Goal: Task Accomplishment & Management: Use online tool/utility

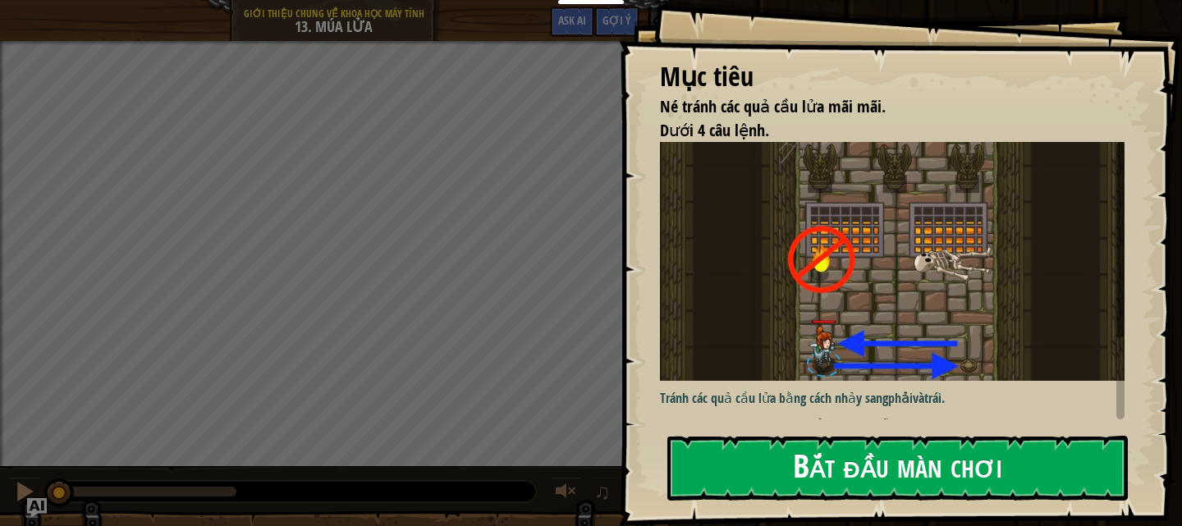
click at [876, 465] on button "Bắt đầu màn chơi" at bounding box center [897, 468] width 460 height 65
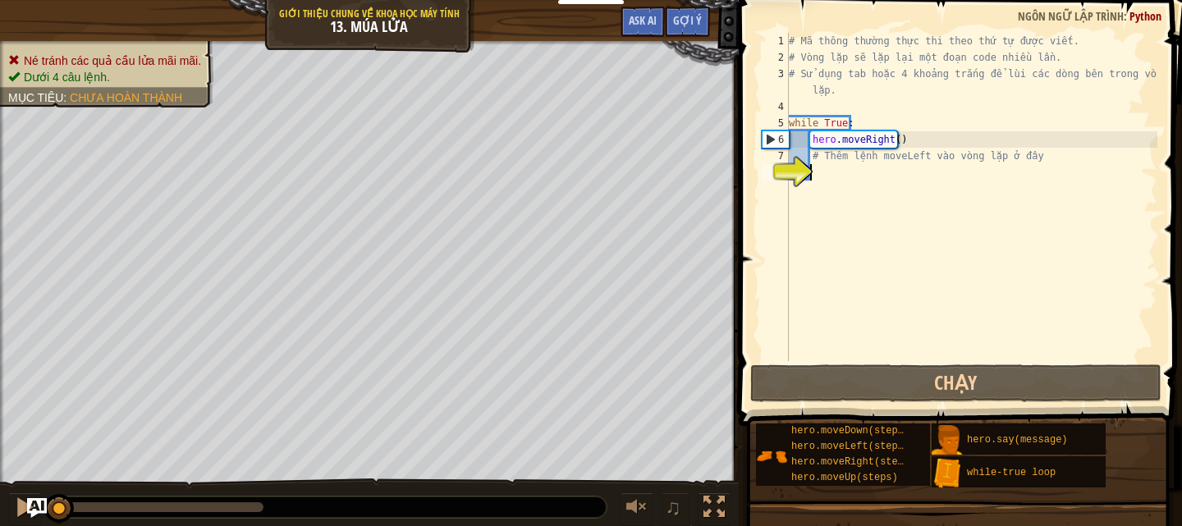
click at [844, 126] on div "# Mã thông thường thực thi theo thứ tự được viết. # Vòng lặp sẽ lặp lại một đoạ…" at bounding box center [971, 213] width 372 height 361
type textarea "while True:"
click at [817, 165] on div "# Mã thông thường thực thi theo thứ tự được viết. # Vòng lặp sẽ lặp lại một đoạ…" at bounding box center [971, 213] width 372 height 361
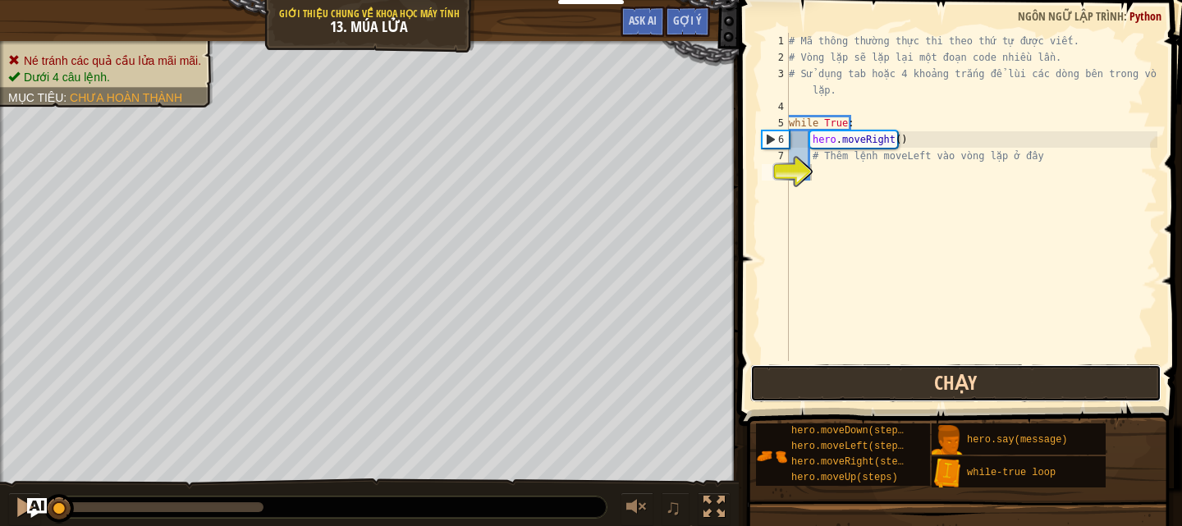
click at [910, 385] on button "Chạy" at bounding box center [955, 383] width 411 height 38
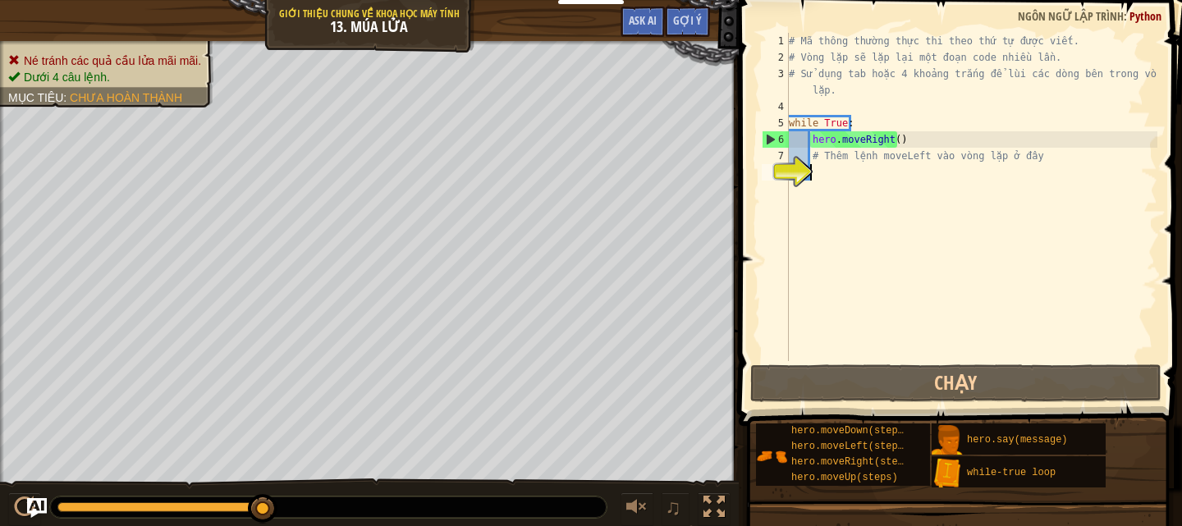
click at [832, 172] on div "# Mã thông thường thực thi theo thứ tự được viết. # Vòng lặp sẽ lặp lại một đoạ…" at bounding box center [971, 213] width 372 height 361
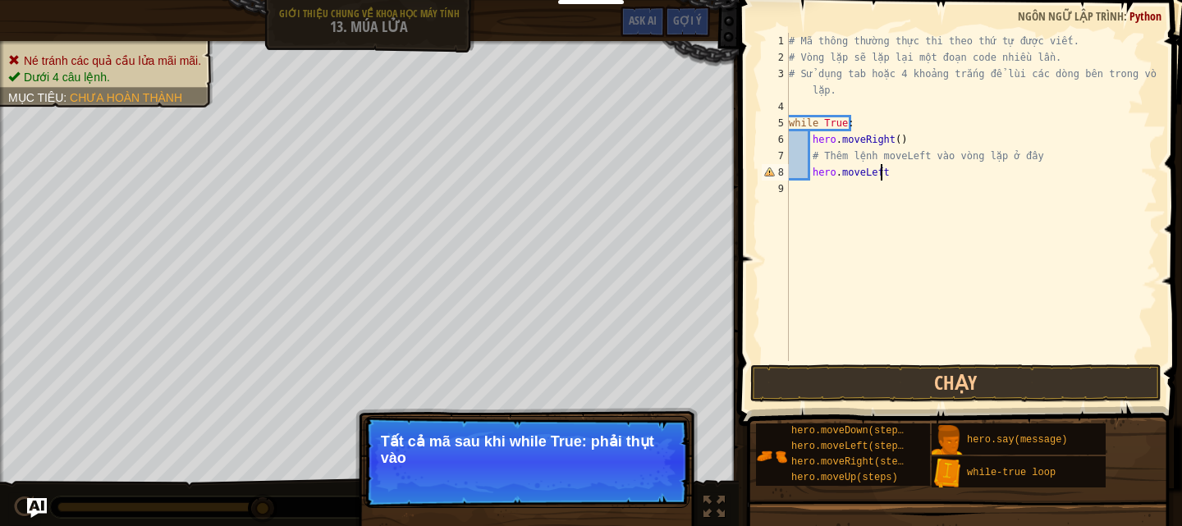
scroll to position [7, 7]
type textarea "hero.moveLeft()"
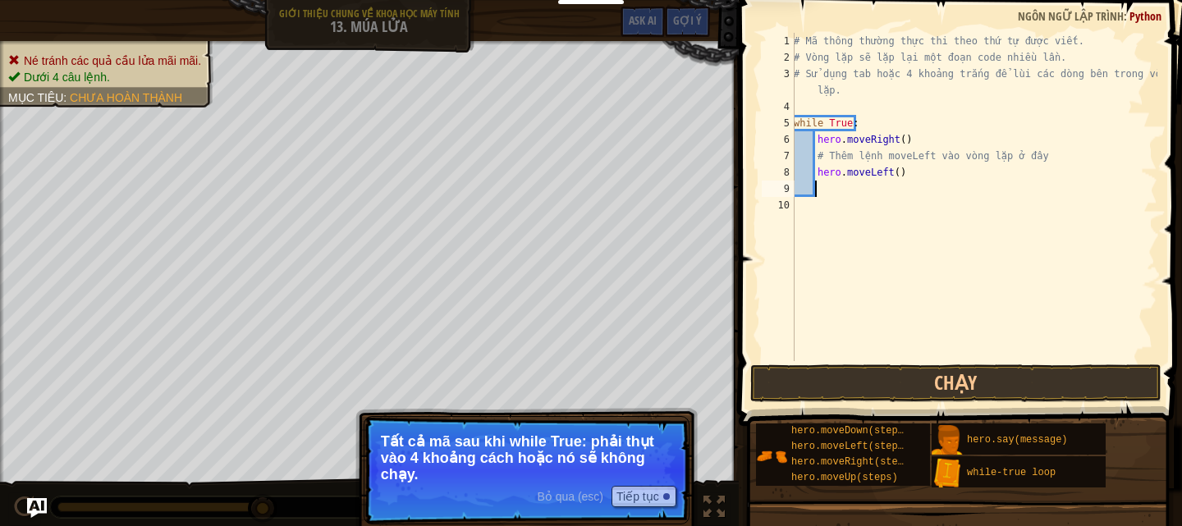
scroll to position [7, 1]
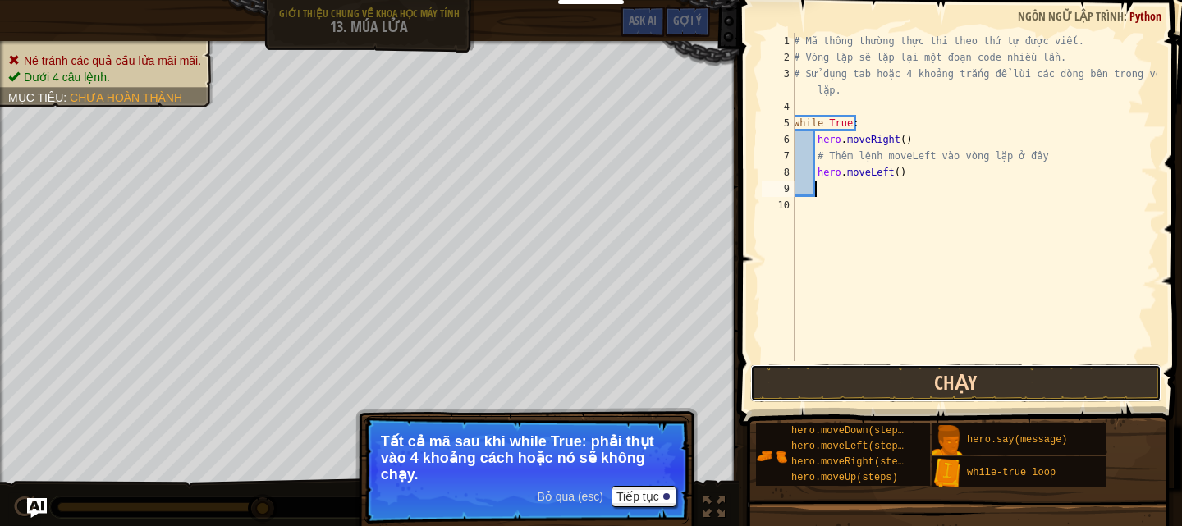
click at [918, 387] on button "Chạy" at bounding box center [955, 383] width 411 height 38
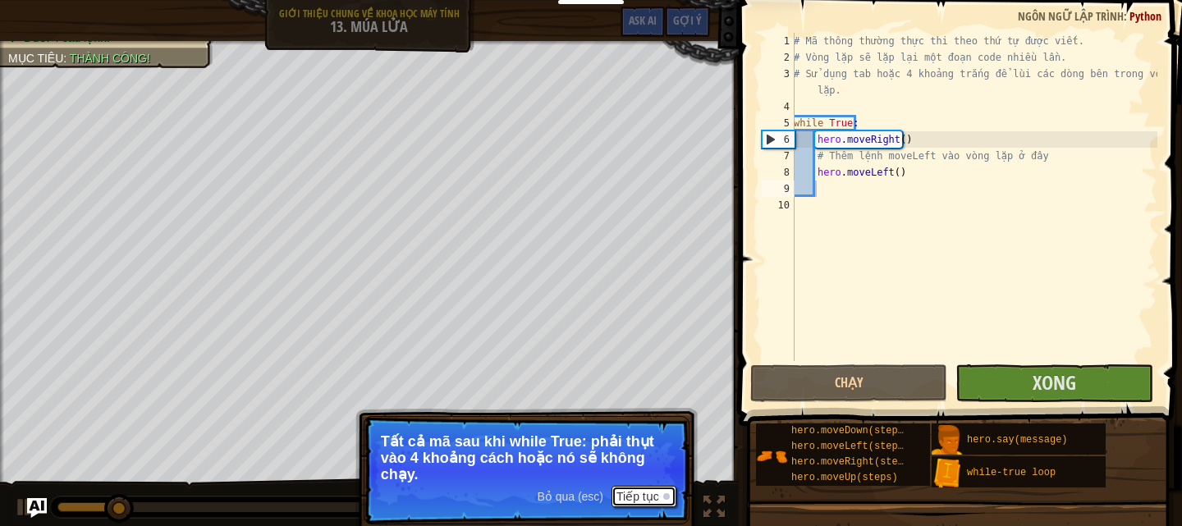
click at [632, 494] on button "Tiếp tục" at bounding box center [643, 496] width 65 height 21
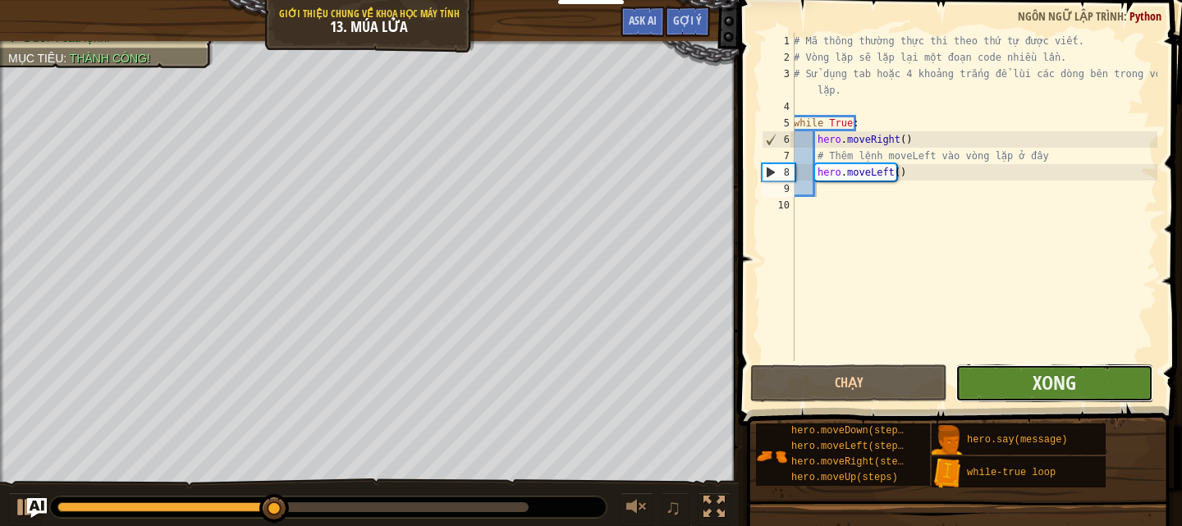
click at [1027, 378] on button "Xong" at bounding box center [1053, 383] width 197 height 38
